Goal: Information Seeking & Learning: Find specific fact

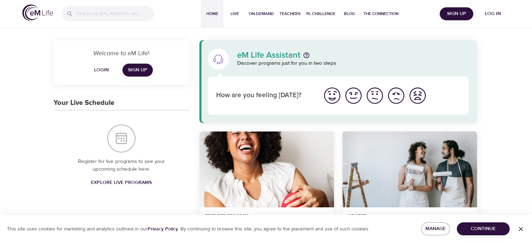
click at [492, 12] on span "Log in" at bounding box center [492, 13] width 28 height 9
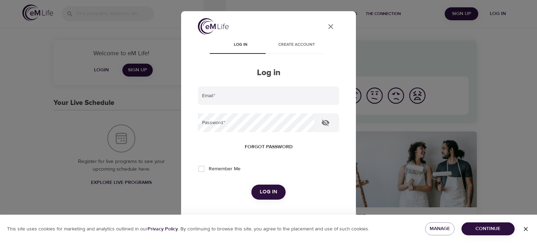
type input "[EMAIL_ADDRESS][DOMAIN_NAME]"
click at [265, 190] on span "Log in" at bounding box center [268, 191] width 17 height 9
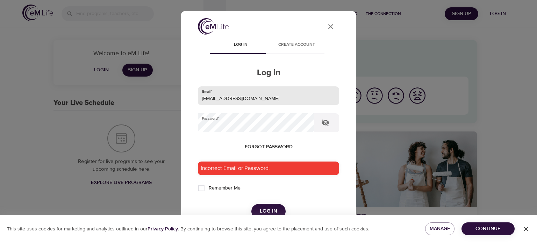
click at [339, 95] on div at bounding box center [339, 95] width 0 height 0
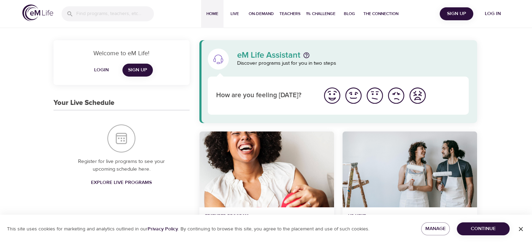
click at [498, 227] on span "Continue" at bounding box center [483, 228] width 42 height 9
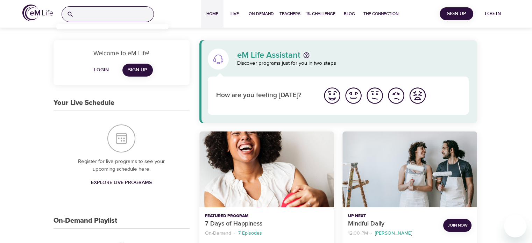
click at [88, 15] on input "search" at bounding box center [115, 14] width 77 height 15
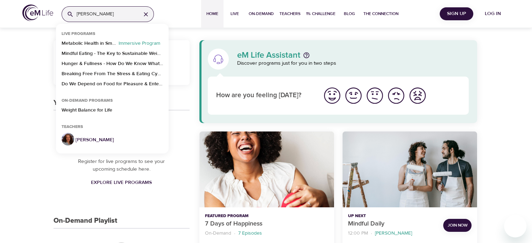
type input "[PERSON_NAME]"
click at [86, 139] on p "[PERSON_NAME]" at bounding box center [121, 139] width 93 height 7
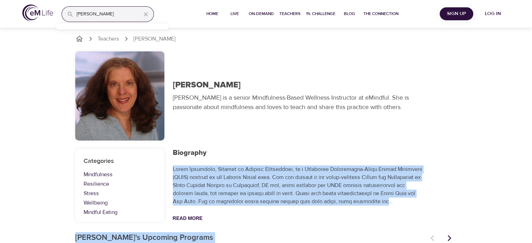
drag, startPoint x: 529, startPoint y: 155, endPoint x: 534, endPoint y: -34, distance: 189.5
click at [531, 0] on html "[PERSON_NAME] Home Live On-Demand Teachers 1% Challenge Blog The Connection Sig…" at bounding box center [266, 188] width 532 height 376
